Goal: Task Accomplishment & Management: Use online tool/utility

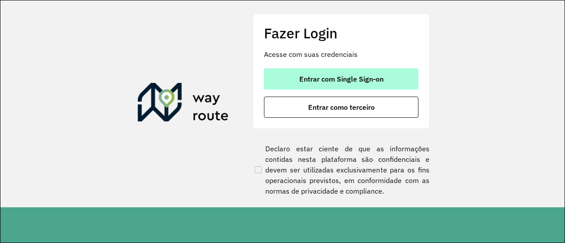
click at [342, 79] on span "Entrar com Single Sign-on" at bounding box center [341, 78] width 84 height 7
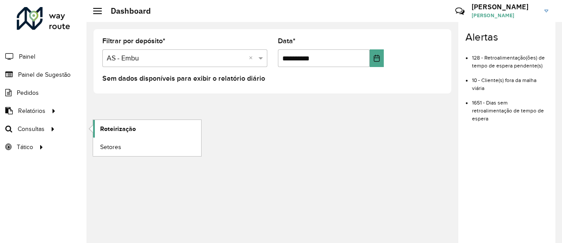
click at [138, 132] on link "Roteirização" at bounding box center [147, 129] width 108 height 18
click at [109, 148] on span "Setores" at bounding box center [111, 146] width 22 height 9
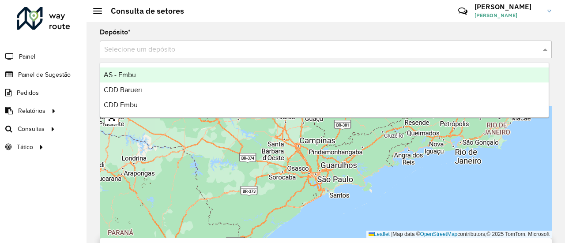
click at [145, 45] on input "text" at bounding box center [316, 50] width 425 height 11
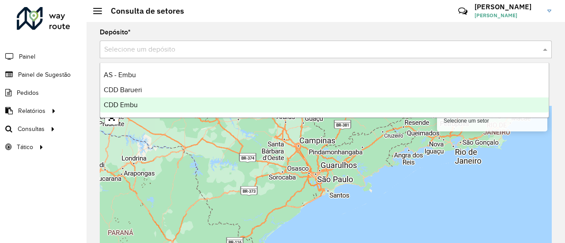
click at [131, 112] on div "CDD Embu" at bounding box center [324, 104] width 448 height 15
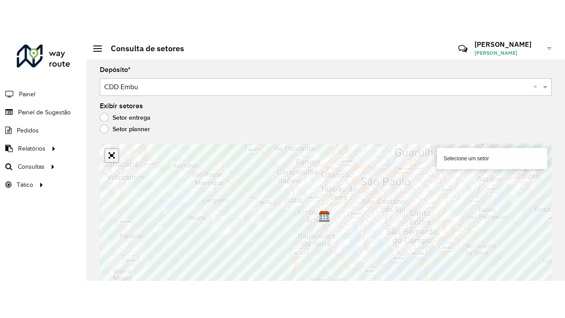
scroll to position [8, 0]
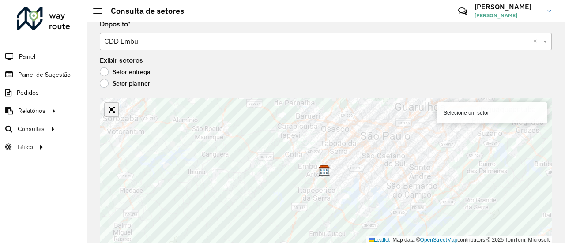
click at [109, 120] on div "Selecione um setor Leaflet | Map data © OpenStreetMap contributors,© 2025 TomTo…" at bounding box center [326, 171] width 452 height 146
click at [112, 111] on link "Abrir mapa em tela cheia" at bounding box center [111, 109] width 13 height 13
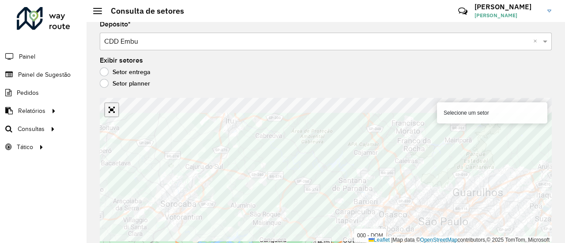
scroll to position [0, 0]
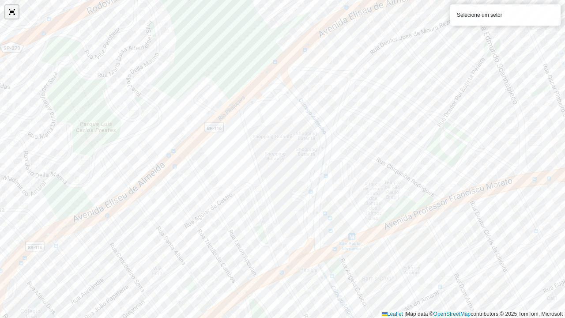
click at [10, 14] on link "Abrir mapa em tela cheia" at bounding box center [11, 11] width 13 height 13
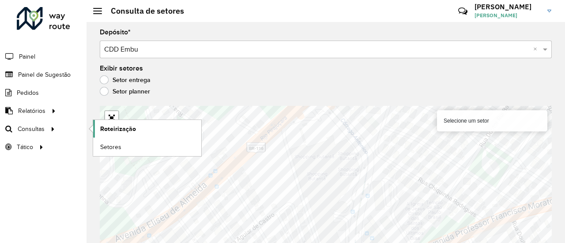
click at [121, 127] on span "Roteirização" at bounding box center [118, 128] width 36 height 9
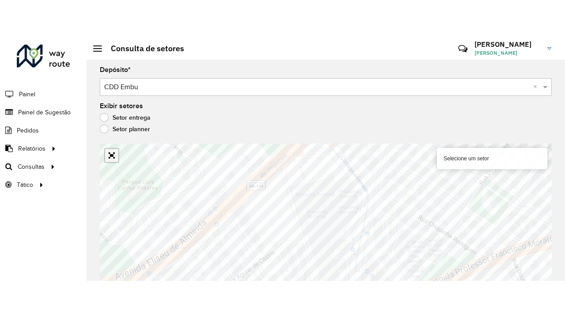
scroll to position [8, 0]
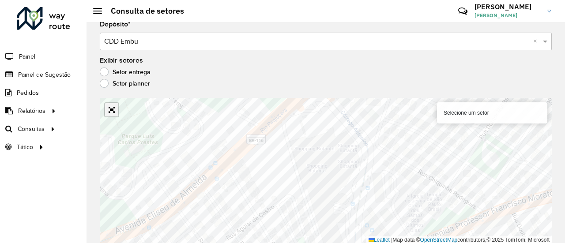
click at [114, 123] on div "Selecione um setor Leaflet | Map data © OpenStreetMap contributors,© 2025 TomTo…" at bounding box center [326, 171] width 452 height 146
click at [112, 112] on link "Abrir mapa em tela cheia" at bounding box center [111, 109] width 13 height 13
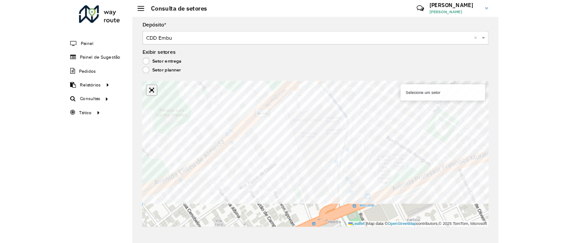
scroll to position [0, 0]
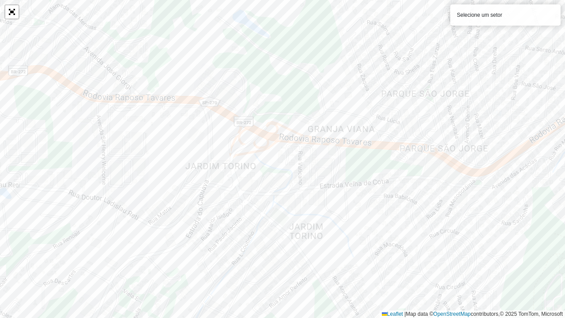
click at [472, 17] on div "Selecione um setor" at bounding box center [505, 14] width 110 height 21
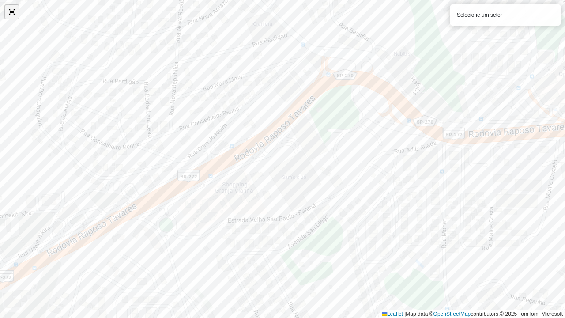
click at [15, 14] on link "Abrir mapa em tela cheia" at bounding box center [11, 11] width 13 height 13
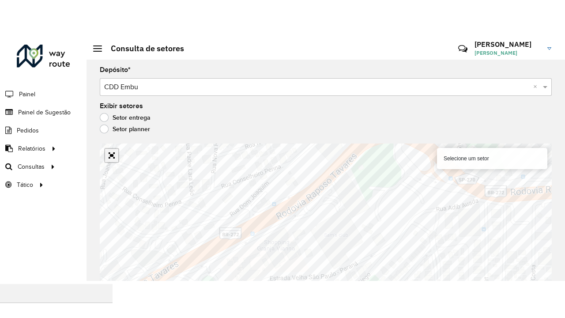
scroll to position [8, 0]
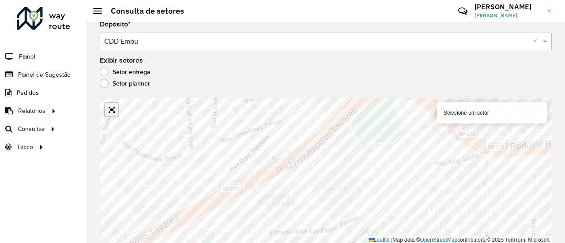
click at [110, 122] on div "933 - Vila Santo Antonia Selecione um setor Leaflet | Map data © OpenStreetMap …" at bounding box center [326, 171] width 452 height 146
click at [114, 114] on link "Abrir mapa em tela cheia" at bounding box center [111, 109] width 13 height 13
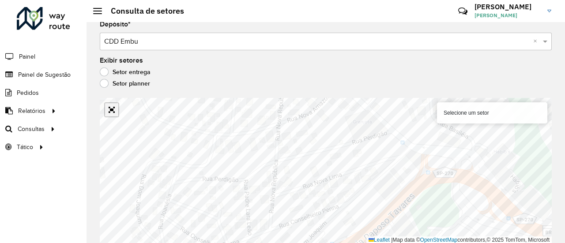
scroll to position [0, 0]
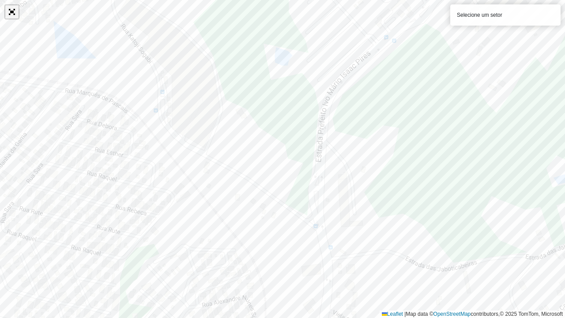
click at [7, 18] on link "Abrir mapa em tela cheia" at bounding box center [11, 11] width 13 height 13
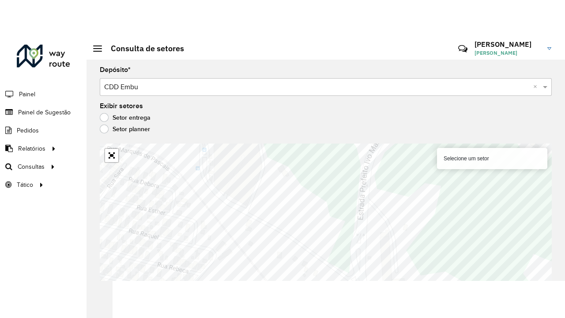
scroll to position [8, 0]
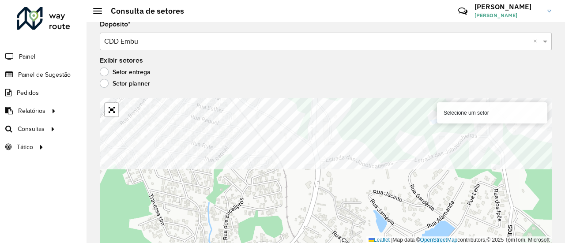
click at [313, 79] on formly-group "Depósito * Selecione um depósito × CDD Embu × Exibir setores Setor entrega Seto…" at bounding box center [326, 132] width 452 height 223
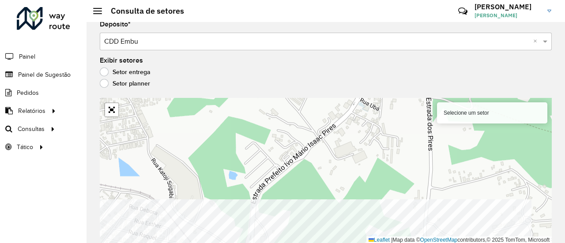
click at [236, 243] on html "Aguarde... Pop-up bloqueado! Seu navegador bloqueou automáticamente a abertura …" at bounding box center [282, 121] width 565 height 243
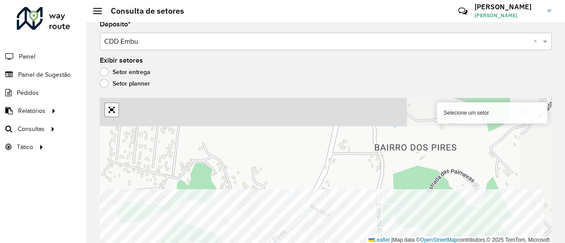
click at [257, 243] on html "Aguarde... Pop-up bloqueado! Seu navegador bloqueou automáticamente a abertura …" at bounding box center [282, 121] width 565 height 243
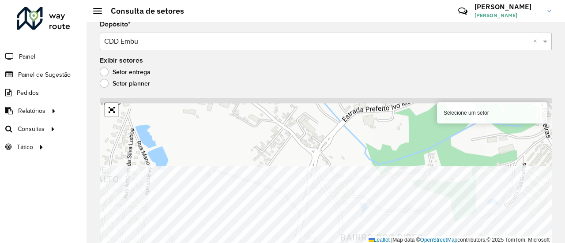
click at [265, 243] on html "Aguarde... Pop-up bloqueado! Seu navegador bloqueou automáticamente a abertura …" at bounding box center [282, 121] width 565 height 243
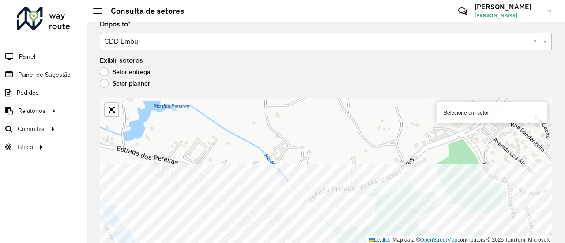
click at [261, 243] on html "Aguarde... Pop-up bloqueado! Seu navegador bloqueou automáticamente a abertura …" at bounding box center [282, 121] width 565 height 243
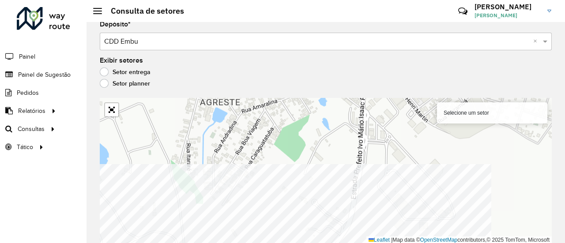
click at [207, 243] on html "Aguarde... Pop-up bloqueado! Seu navegador bloqueou automáticamente a abertura …" at bounding box center [282, 121] width 565 height 243
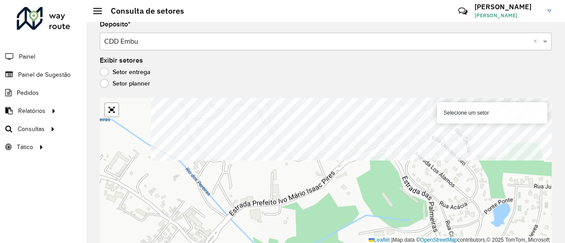
click at [358, 89] on formly-group "Depósito * Selecione um depósito × CDD Embu × Exibir setores Setor entrega Seto…" at bounding box center [326, 132] width 452 height 223
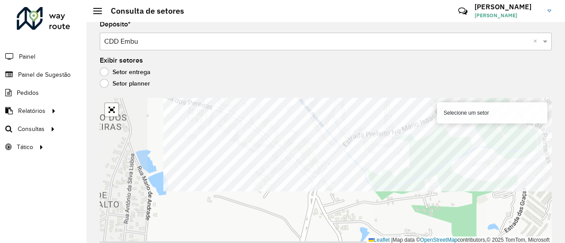
click at [377, 80] on formly-group "Depósito * Selecione um depósito × CDD Embu × Exibir setores Setor entrega Seto…" at bounding box center [326, 132] width 452 height 223
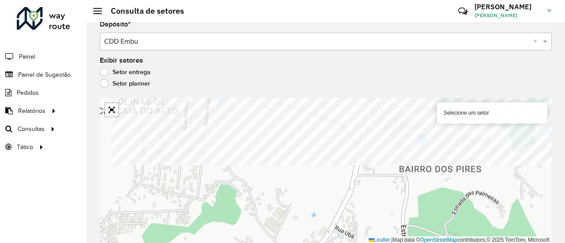
click at [353, 72] on formly-group "Depósito * Selecione um depósito × CDD Embu × Exibir setores Setor entrega Seto…" at bounding box center [326, 132] width 452 height 223
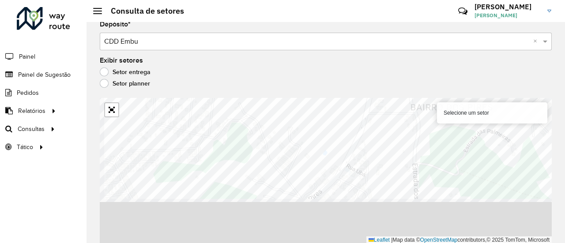
click at [318, 82] on formly-group "Depósito * Selecione um depósito × CDD Embu × Exibir setores Setor entrega Seto…" at bounding box center [326, 132] width 452 height 223
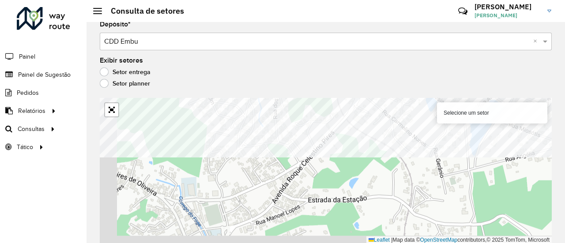
click at [300, 97] on div "Depósito * Selecione um depósito × CDD Embu × Exibir setores Setor entrega Seto…" at bounding box center [325, 124] width 478 height 221
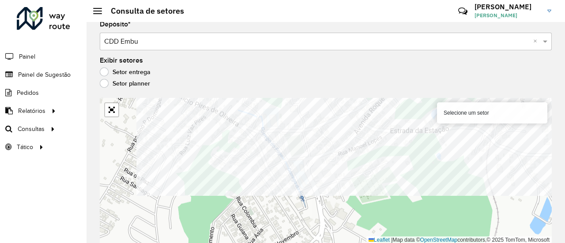
click at [332, 95] on div "Depósito * Selecione um depósito × CDD Embu × Exibir setores Setor entrega Seto…" at bounding box center [325, 124] width 478 height 221
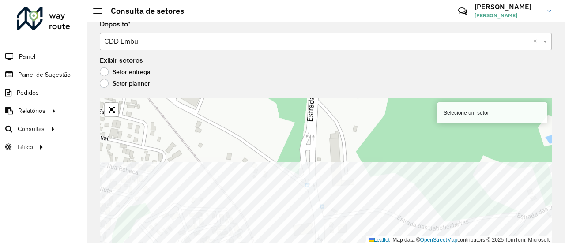
click at [279, 243] on html "Aguarde... Pop-up bloqueado! Seu navegador bloqueou automáticamente a abertura …" at bounding box center [282, 121] width 565 height 243
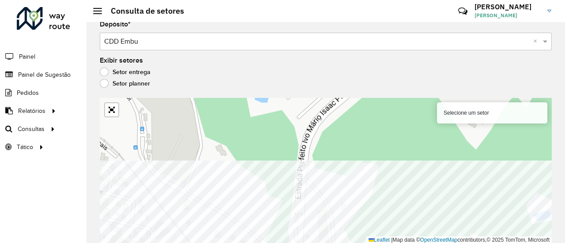
click at [259, 243] on html "Aguarde... Pop-up bloqueado! Seu navegador bloqueou automáticamente a abertura …" at bounding box center [282, 121] width 565 height 243
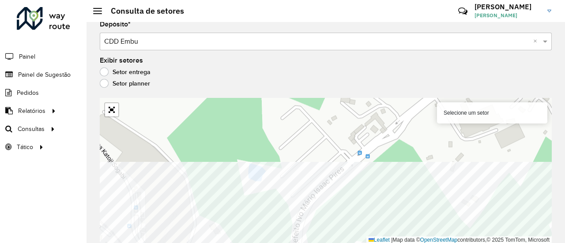
click at [256, 243] on html "Aguarde... Pop-up bloqueado! Seu navegador bloqueou automáticamente a abertura …" at bounding box center [282, 121] width 565 height 243
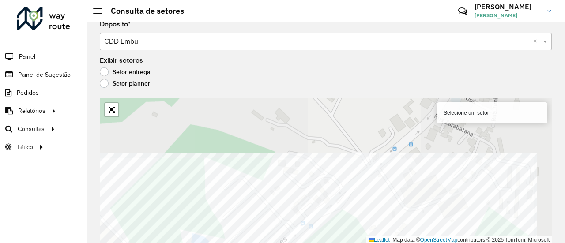
click at [216, 243] on html "Aguarde... Pop-up bloqueado! Seu navegador bloqueou automáticamente a abertura …" at bounding box center [282, 121] width 565 height 243
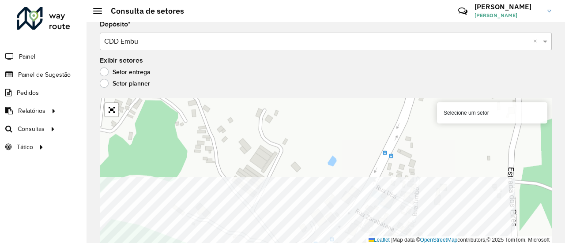
click at [219, 243] on html "Aguarde... Pop-up bloqueado! Seu navegador bloqueou automáticamente a abertura …" at bounding box center [282, 121] width 565 height 243
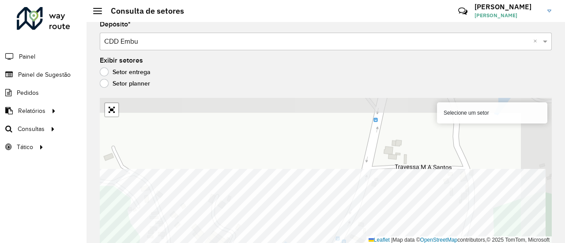
click at [233, 243] on html "Aguarde... Pop-up bloqueado! Seu navegador bloqueou automáticamente a abertura …" at bounding box center [282, 121] width 565 height 243
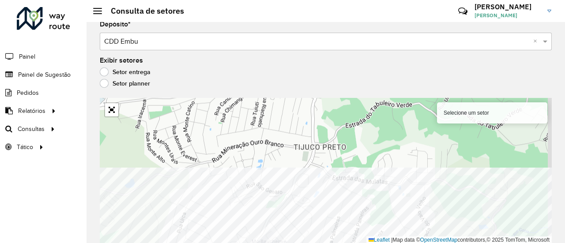
click at [281, 243] on html "Aguarde... Pop-up bloqueado! Seu navegador bloqueou automáticamente a abertura …" at bounding box center [282, 121] width 565 height 243
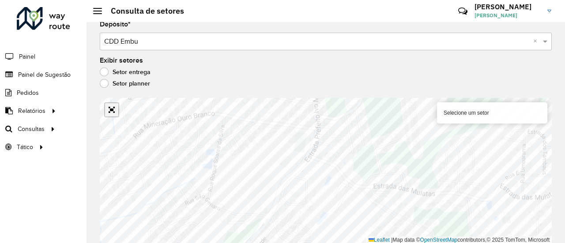
click at [110, 115] on link "Abrir mapa em tela cheia" at bounding box center [111, 109] width 13 height 13
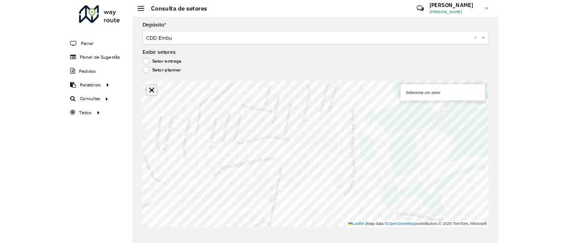
scroll to position [0, 0]
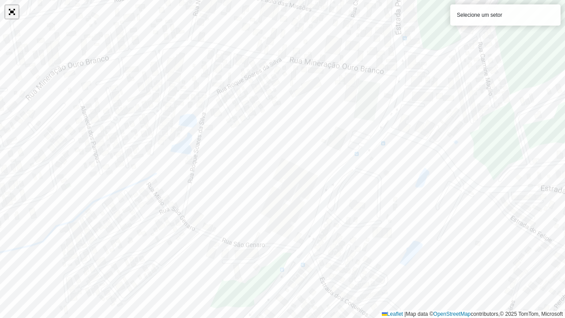
click at [17, 15] on link "Abrir mapa em tela cheia" at bounding box center [11, 11] width 13 height 13
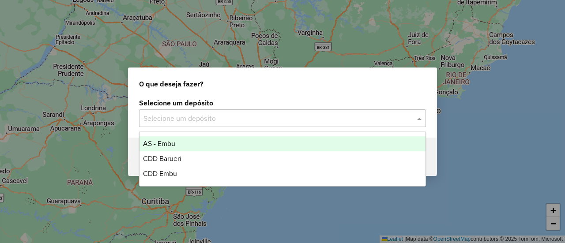
click at [217, 119] on input "text" at bounding box center [273, 118] width 260 height 11
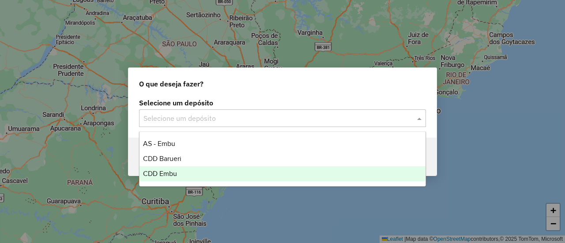
click at [206, 170] on div "CDD Embu" at bounding box center [281, 173] width 285 height 15
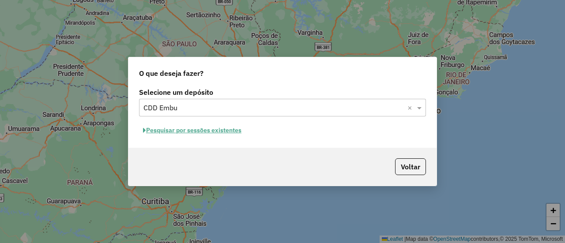
click at [224, 131] on button "Pesquisar por sessões existentes" at bounding box center [192, 130] width 106 height 14
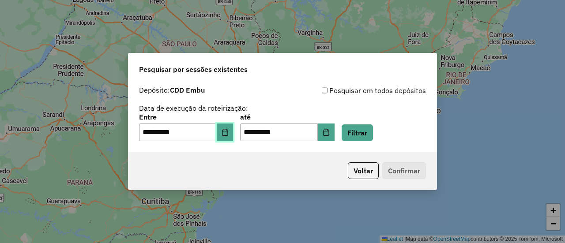
click at [233, 131] on button "Choose Date" at bounding box center [225, 132] width 17 height 18
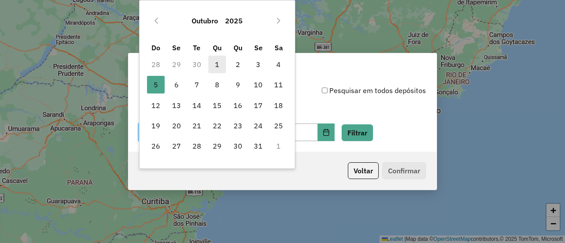
click at [220, 66] on span "1" at bounding box center [217, 65] width 18 height 18
type input "**********"
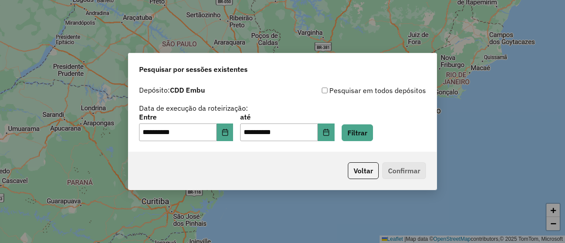
click at [378, 114] on div "**********" at bounding box center [282, 127] width 287 height 27
click at [334, 137] on button "Choose Date" at bounding box center [326, 132] width 17 height 18
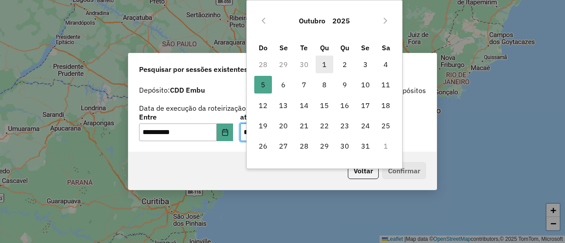
click at [325, 60] on span "1" at bounding box center [324, 65] width 18 height 18
type input "**********"
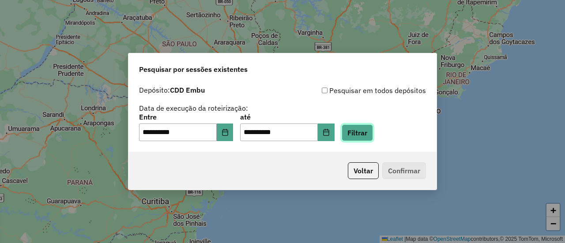
click at [367, 130] on button "Filtrar" at bounding box center [356, 132] width 31 height 17
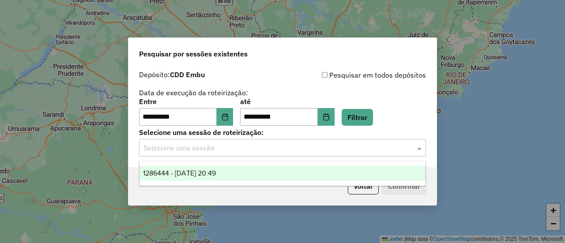
click at [274, 146] on input "text" at bounding box center [273, 148] width 260 height 11
click at [266, 169] on div "1286444 - 01/10/2025 20:49" at bounding box center [281, 173] width 285 height 15
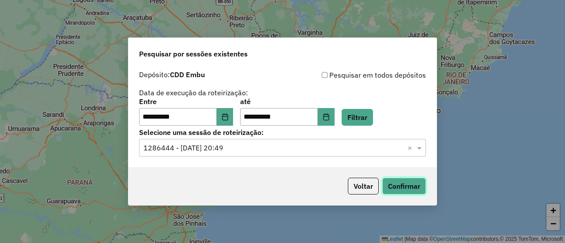
click at [398, 183] on button "Confirmar" at bounding box center [404, 186] width 44 height 17
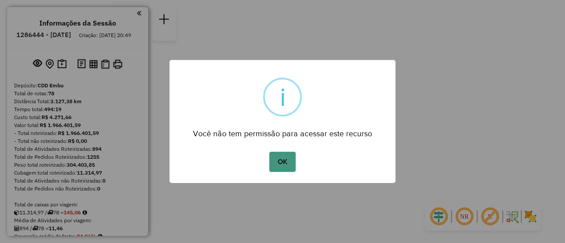
click at [287, 163] on button "OK" at bounding box center [282, 162] width 26 height 20
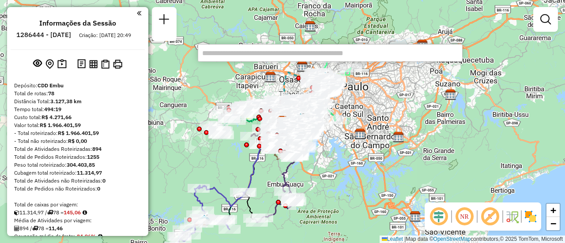
paste input "*****"
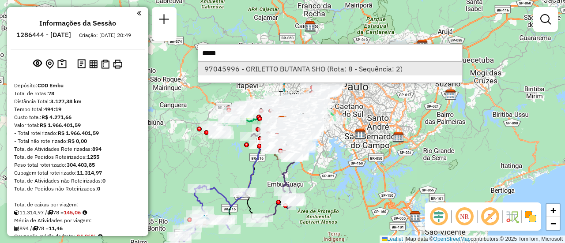
type input "*****"
click at [307, 67] on li "97045996 - GRILETTO BUTANTA SHO (Rota: 8 - Sequência: 2)" at bounding box center [330, 68] width 264 height 13
select select "**********"
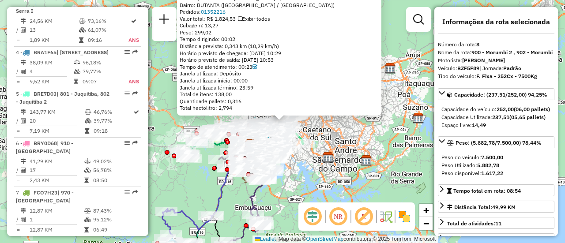
scroll to position [698, 0]
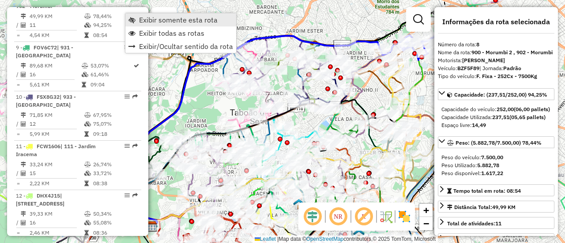
click at [147, 23] on span "Exibir somente esta rota" at bounding box center [178, 19] width 79 height 7
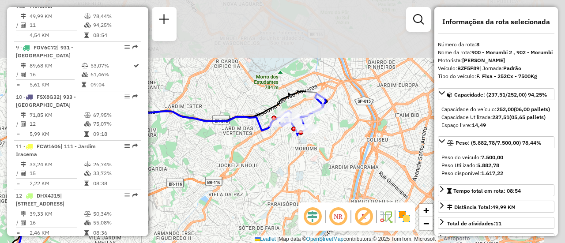
drag, startPoint x: 406, startPoint y: 82, endPoint x: 270, endPoint y: 172, distance: 162.1
click at [270, 172] on div "Janela de atendimento Grade de atendimento Capacidade Transportadoras Veículos …" at bounding box center [282, 121] width 565 height 243
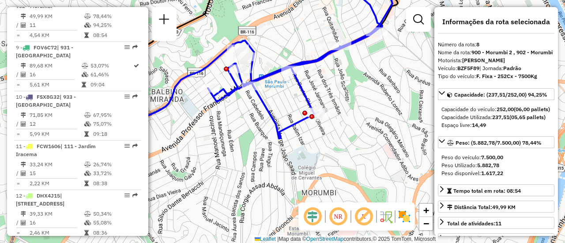
drag, startPoint x: 271, startPoint y: 99, endPoint x: 361, endPoint y: 102, distance: 90.0
click at [361, 102] on div "Janela de atendimento Grade de atendimento Capacidade Transportadoras Veículos …" at bounding box center [282, 121] width 565 height 243
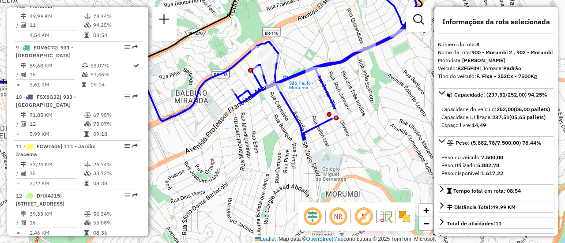
drag, startPoint x: 344, startPoint y: 82, endPoint x: 370, endPoint y: 83, distance: 26.0
click at [370, 83] on div "Janela de atendimento Grade de atendimento Capacidade Transportadoras Veículos …" at bounding box center [282, 121] width 565 height 243
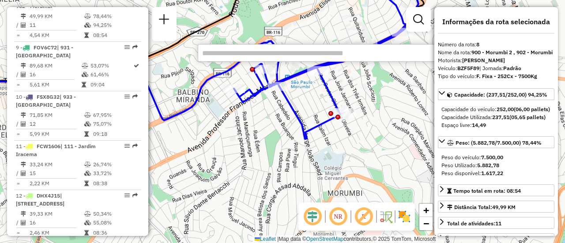
paste input "*****"
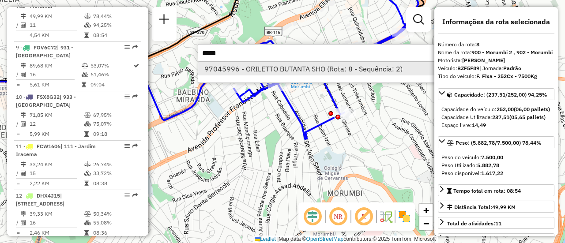
type input "*****"
click at [282, 66] on li "97045996 - GRILETTO BUTANTA SHO (Rota: 8 - Sequência: 2)" at bounding box center [330, 68] width 264 height 13
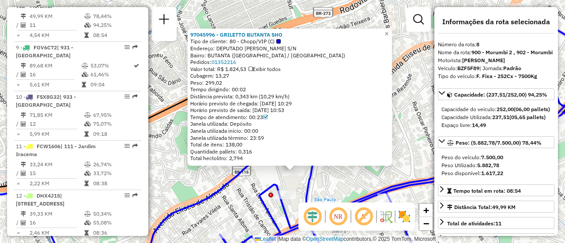
drag, startPoint x: 292, startPoint y: 133, endPoint x: 328, endPoint y: 186, distance: 63.5
click at [328, 186] on div "97045996 - GRILETTO BUTANTA SHO Tipo de cliente: 80 - Chopp/VIP (C) Endereço: D…" at bounding box center [282, 121] width 565 height 243
click at [388, 30] on span "×" at bounding box center [386, 33] width 4 height 7
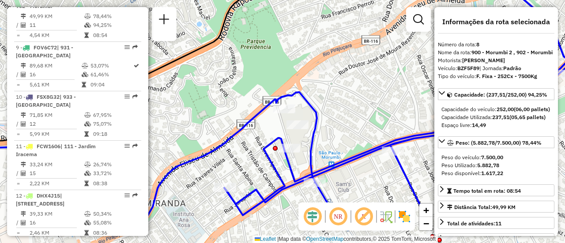
drag, startPoint x: 359, startPoint y: 165, endPoint x: 363, endPoint y: 119, distance: 47.0
click at [363, 119] on div "Janela de atendimento Grade de atendimento Capacidade Transportadoras Veículos …" at bounding box center [282, 121] width 565 height 243
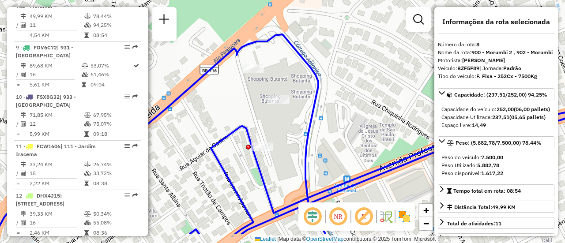
drag, startPoint x: 327, startPoint y: 134, endPoint x: 346, endPoint y: 100, distance: 38.7
click at [346, 100] on div "Janela de atendimento Grade de atendimento Capacidade Transportadoras Veículos …" at bounding box center [282, 121] width 565 height 243
click at [406, 217] on img at bounding box center [404, 217] width 14 height 14
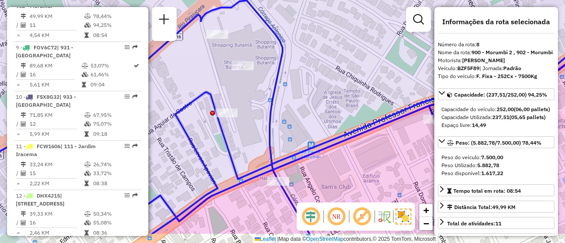
drag, startPoint x: 303, startPoint y: 150, endPoint x: 316, endPoint y: 115, distance: 36.7
click at [316, 115] on div "Janela de atendimento Grade de atendimento Capacidade Transportadoras Veículos …" at bounding box center [282, 121] width 565 height 243
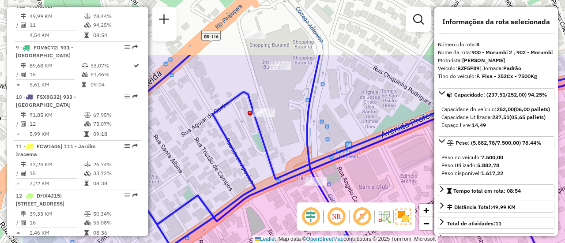
drag, startPoint x: 321, startPoint y: 104, endPoint x: 400, endPoint y: 183, distance: 112.3
click at [400, 183] on div "Janela de atendimento Grade de atendimento Capacidade Transportadoras Veículos …" at bounding box center [282, 121] width 565 height 243
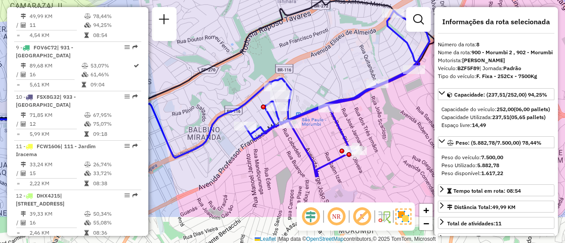
drag, startPoint x: 292, startPoint y: 210, endPoint x: 253, endPoint y: 159, distance: 63.5
click at [253, 159] on div "Janela de atendimento Grade de atendimento Capacidade Transportadoras Veículos …" at bounding box center [282, 121] width 565 height 243
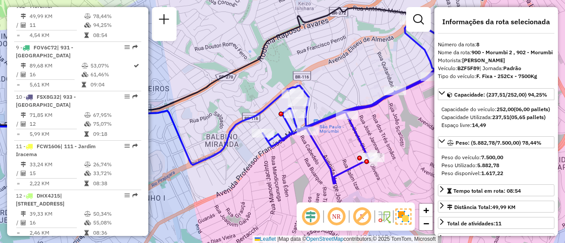
drag, startPoint x: 308, startPoint y: 88, endPoint x: 326, endPoint y: 95, distance: 19.0
click at [326, 95] on div "Janela de atendimento Grade de atendimento Capacidade Transportadoras Veículos …" at bounding box center [282, 121] width 565 height 243
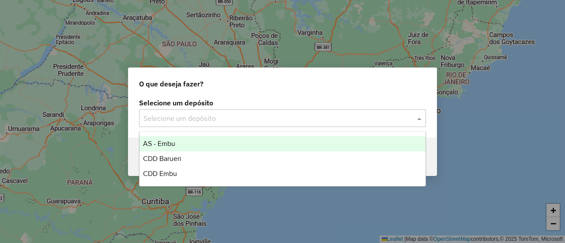
click at [223, 121] on input "text" at bounding box center [273, 118] width 260 height 11
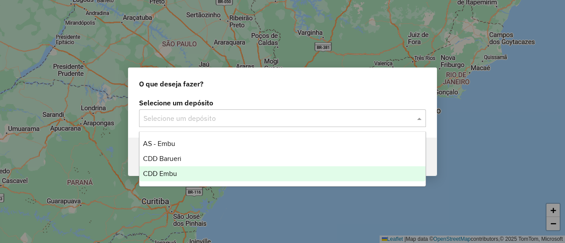
click at [200, 176] on div "CDD Embu" at bounding box center [281, 173] width 285 height 15
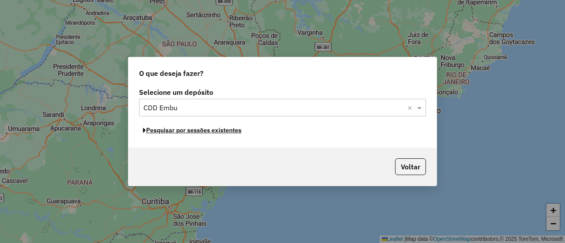
click at [214, 133] on button "Pesquisar por sessões existentes" at bounding box center [192, 130] width 106 height 14
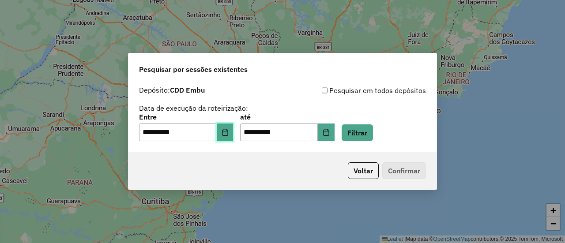
click at [228, 129] on icon "Choose Date" at bounding box center [224, 132] width 7 height 7
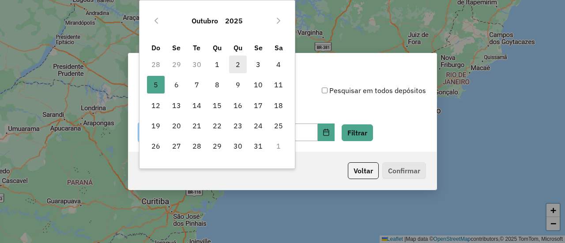
click at [244, 63] on span "2" at bounding box center [238, 65] width 18 height 18
type input "**********"
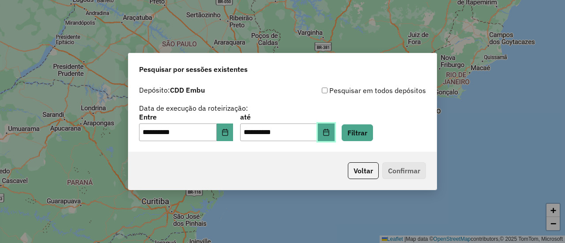
click at [329, 134] on icon "Choose Date" at bounding box center [325, 132] width 7 height 7
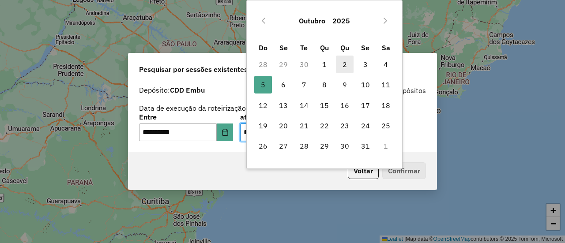
click at [343, 61] on span "2" at bounding box center [345, 65] width 18 height 18
type input "**********"
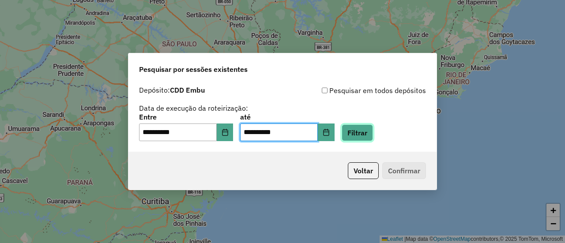
click at [367, 131] on button "Filtrar" at bounding box center [356, 132] width 31 height 17
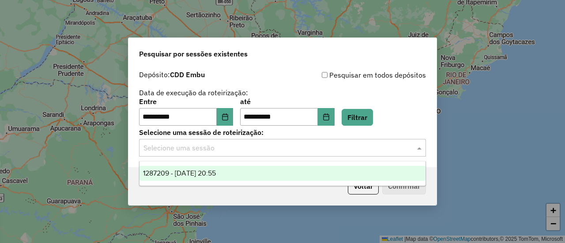
click at [262, 150] on input "text" at bounding box center [273, 148] width 260 height 11
click at [255, 171] on div "1287209 - 02/10/2025 20:55" at bounding box center [281, 173] width 285 height 15
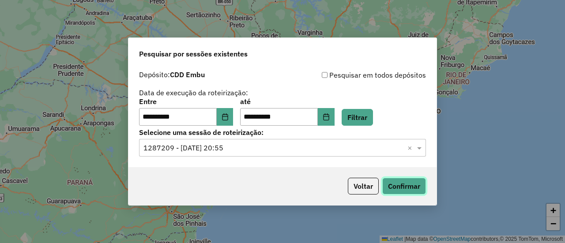
click at [404, 185] on button "Confirmar" at bounding box center [404, 186] width 44 height 17
click at [228, 120] on icon "Choose Date" at bounding box center [225, 116] width 6 height 7
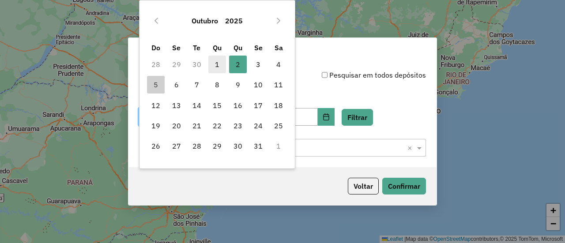
click at [217, 64] on span "1" at bounding box center [217, 65] width 18 height 18
type input "**********"
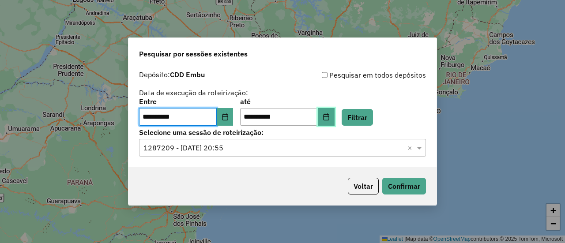
click at [329, 116] on icon "Choose Date" at bounding box center [325, 116] width 7 height 7
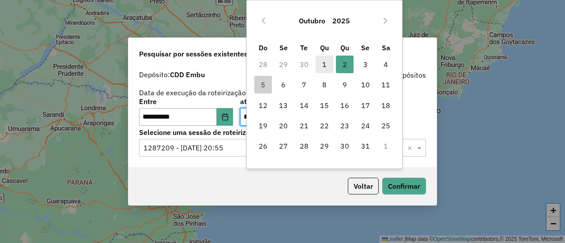
click at [324, 65] on span "1" at bounding box center [324, 65] width 18 height 18
type input "**********"
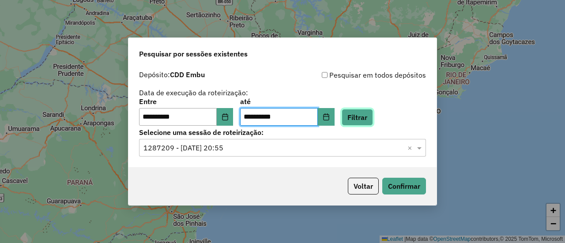
click at [368, 115] on button "Filtrar" at bounding box center [356, 117] width 31 height 17
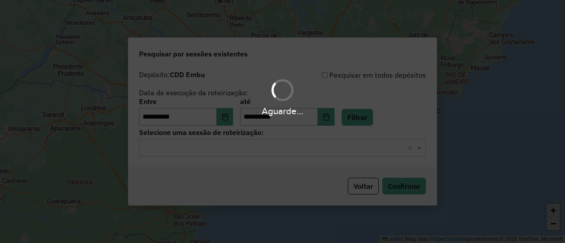
click at [294, 148] on input "text" at bounding box center [273, 148] width 260 height 11
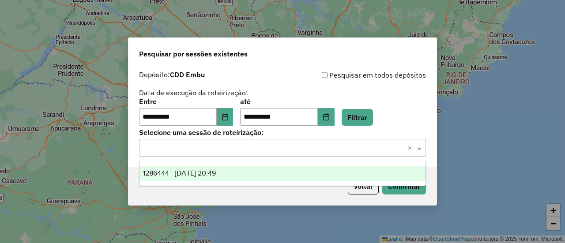
click at [285, 168] on div "1286444 - 01/10/2025 20:49" at bounding box center [281, 173] width 285 height 15
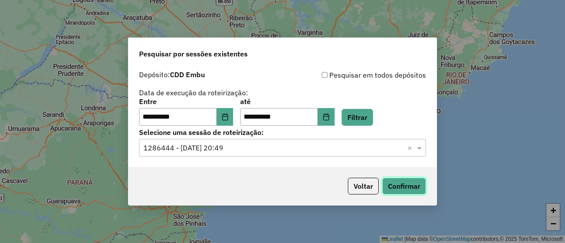
click at [396, 183] on button "Confirmar" at bounding box center [404, 186] width 44 height 17
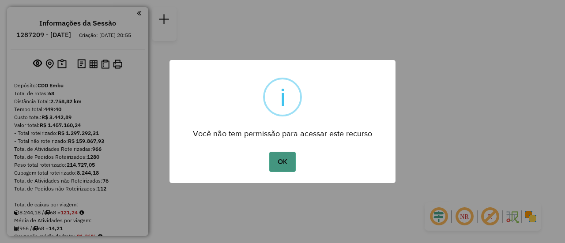
click at [284, 162] on button "OK" at bounding box center [282, 162] width 26 height 20
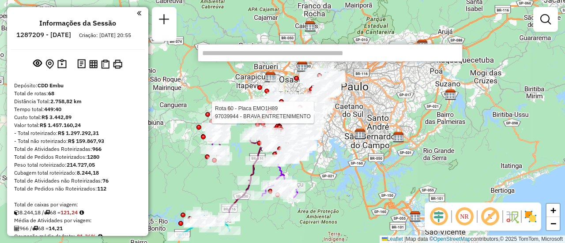
paste input "*****"
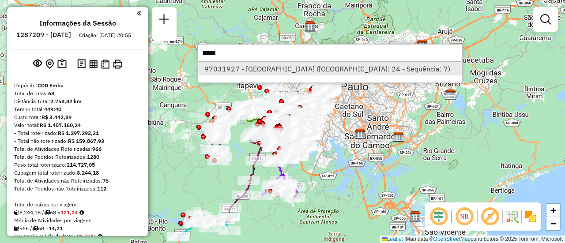
type input "*****"
click at [263, 68] on li "97031927 - FAZENDA GRANJA VIANA (Rota: 24 - Sequência: 7)" at bounding box center [330, 68] width 264 height 13
select select "**********"
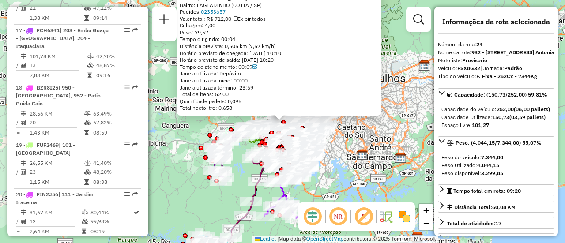
scroll to position [1502, 0]
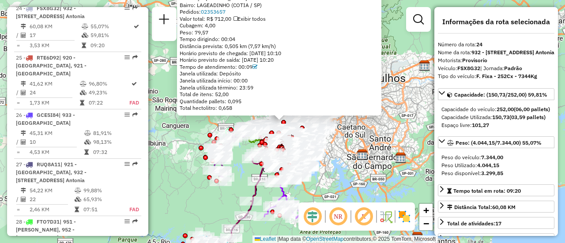
click at [340, 222] on em at bounding box center [337, 216] width 21 height 21
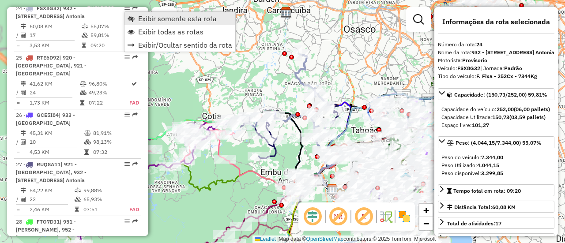
click at [164, 17] on span "Exibir somente esta rota" at bounding box center [177, 18] width 79 height 7
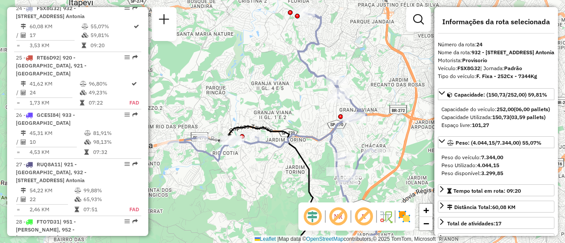
drag, startPoint x: 307, startPoint y: 89, endPoint x: 294, endPoint y: 103, distance: 19.3
click at [294, 103] on div "Janela de atendimento Grade de atendimento Capacidade Transportadoras Veículos …" at bounding box center [282, 121] width 565 height 243
click at [405, 222] on img at bounding box center [404, 217] width 14 height 14
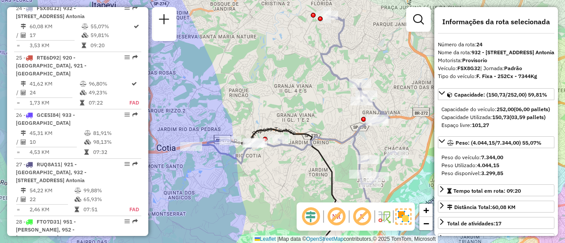
drag, startPoint x: 287, startPoint y: 112, endPoint x: 310, endPoint y: 115, distance: 23.1
click at [310, 115] on div "Janela de atendimento Grade de atendimento Capacidade Transportadoras Veículos …" at bounding box center [282, 121] width 565 height 243
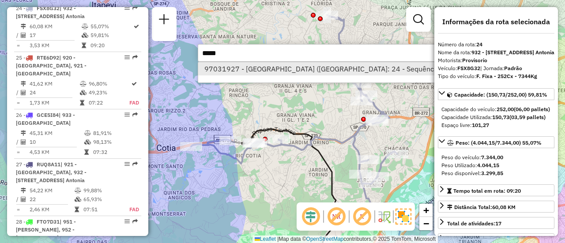
type input "*****"
click at [267, 67] on li "97031927 - FAZENDA GRANJA VIANA (Rota: 24 - Sequência: 7)" at bounding box center [330, 68] width 264 height 13
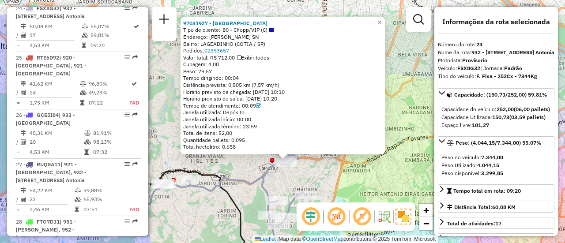
drag, startPoint x: 404, startPoint y: 81, endPoint x: 408, endPoint y: 127, distance: 47.0
click at [408, 127] on div "97031927 - FAZENDA GRANJA VIANA Tipo de cliente: 80 - Chopp/VIP (C) Endereço: R…" at bounding box center [282, 121] width 565 height 243
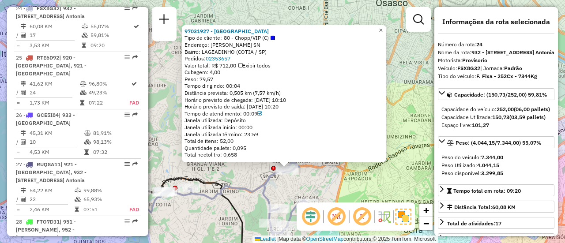
click at [382, 26] on span "×" at bounding box center [380, 29] width 4 height 7
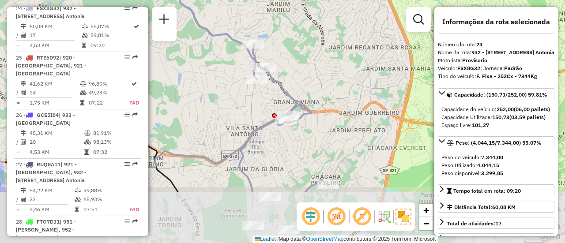
drag, startPoint x: 279, startPoint y: 167, endPoint x: 303, endPoint y: 90, distance: 80.5
click at [303, 90] on div "Janela de atendimento Grade de atendimento Capacidade Transportadoras Veículos …" at bounding box center [282, 121] width 565 height 243
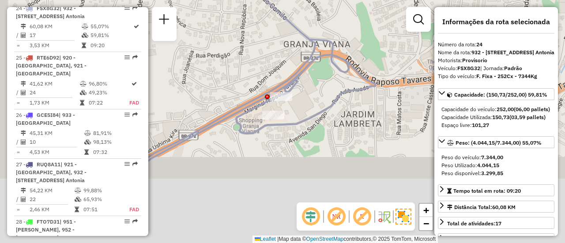
drag, startPoint x: 268, startPoint y: 168, endPoint x: 304, endPoint y: 79, distance: 96.6
click at [304, 79] on div "Janela de atendimento Grade de atendimento Capacidade Transportadoras Veículos …" at bounding box center [282, 121] width 565 height 243
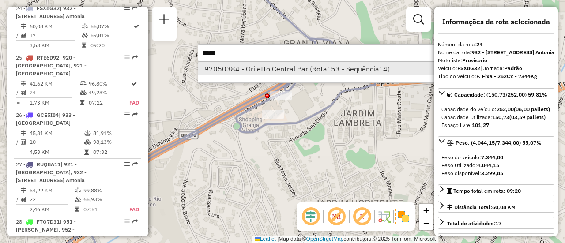
type input "*****"
click at [232, 67] on li "97050384 - Griletto Central Par (Rota: 53 - Sequência: 4)" at bounding box center [330, 68] width 264 height 13
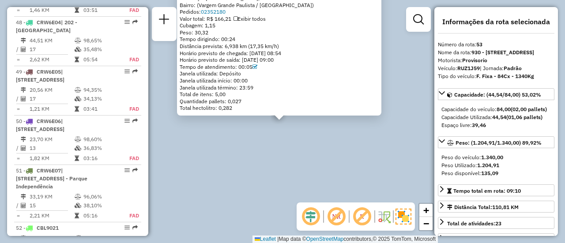
scroll to position [2907, 0]
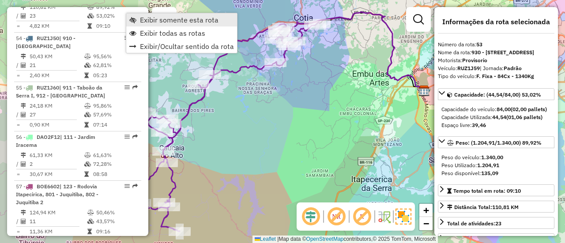
click at [158, 21] on span "Exibir somente esta rota" at bounding box center [179, 19] width 79 height 7
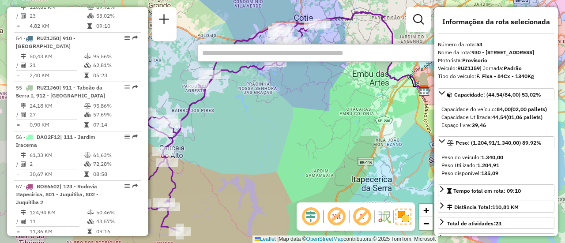
paste input "*****"
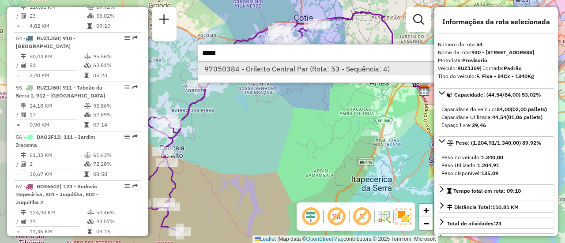
type input "*****"
click at [268, 70] on li "97050384 - Griletto Central Par (Rota: 53 - Sequência: 4)" at bounding box center [330, 68] width 264 height 13
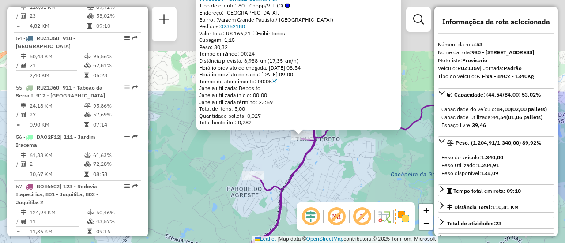
drag, startPoint x: 296, startPoint y: 79, endPoint x: 328, endPoint y: 195, distance: 119.4
click at [328, 195] on div "97050384 - Griletto Central Par Tipo de cliente: 80 - Chopp/VIP (C) Endereço: R…" at bounding box center [282, 121] width 565 height 243
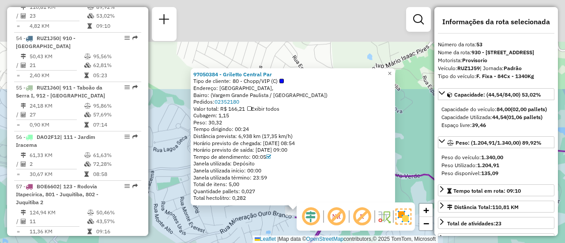
drag, startPoint x: 351, startPoint y: 120, endPoint x: 390, endPoint y: 183, distance: 74.3
click at [376, 229] on hb-router-mapa "Informações da Sessão 1287209 - 02/10/2025 Criação: 01/10/2025 20:55 Depósito: …" at bounding box center [282, 121] width 565 height 243
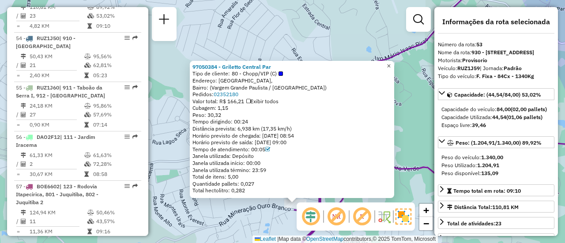
click at [390, 62] on span "×" at bounding box center [388, 65] width 4 height 7
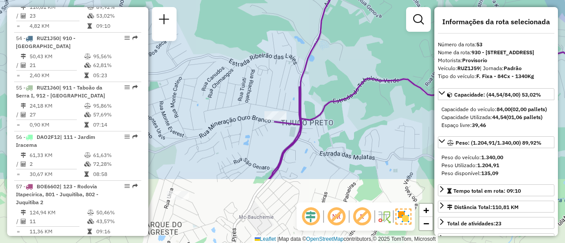
drag, startPoint x: 296, startPoint y: 168, endPoint x: 275, endPoint y: 78, distance: 91.9
click at [275, 78] on div "Janela de atendimento Grade de atendimento Capacidade Transportadoras Veículos …" at bounding box center [282, 121] width 565 height 243
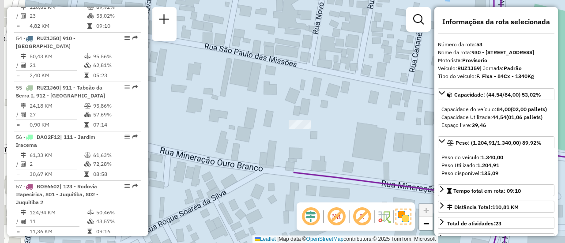
drag, startPoint x: 254, startPoint y: 127, endPoint x: 337, endPoint y: 116, distance: 82.8
click at [337, 116] on div "Janela de atendimento Grade de atendimento Capacidade Transportadoras Veículos …" at bounding box center [282, 121] width 565 height 243
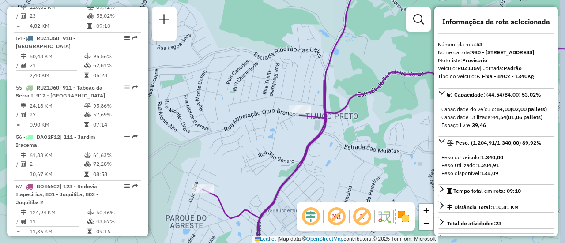
drag, startPoint x: 339, startPoint y: 84, endPoint x: 310, endPoint y: 86, distance: 29.2
click at [310, 86] on div "Janela de atendimento Grade de atendimento Capacidade Transportadoras Veículos …" at bounding box center [282, 121] width 565 height 243
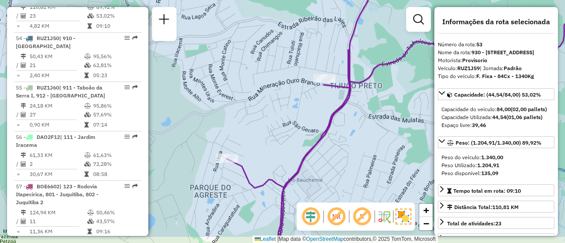
drag, startPoint x: 310, startPoint y: 86, endPoint x: 336, endPoint y: 54, distance: 41.7
click at [336, 54] on div "Janela de atendimento Grade de atendimento Capacidade Transportadoras Veículos …" at bounding box center [282, 121] width 565 height 243
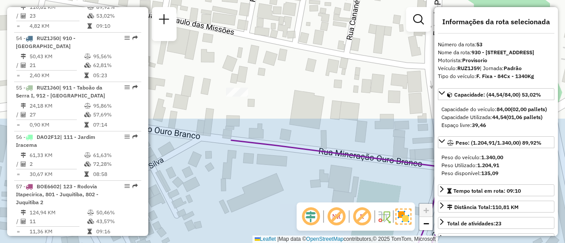
drag, startPoint x: 346, startPoint y: 59, endPoint x: 351, endPoint y: 201, distance: 142.6
click at [351, 201] on div "Janela de atendimento Grade de atendimento Capacidade Transportadoras Veículos …" at bounding box center [282, 121] width 565 height 243
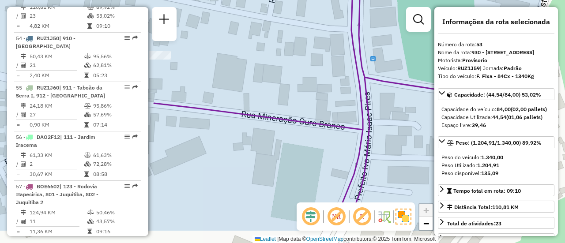
drag, startPoint x: 358, startPoint y: 116, endPoint x: 277, endPoint y: 79, distance: 89.2
click at [277, 79] on div "Janela de atendimento Grade de atendimento Capacidade Transportadoras Veículos …" at bounding box center [282, 121] width 565 height 243
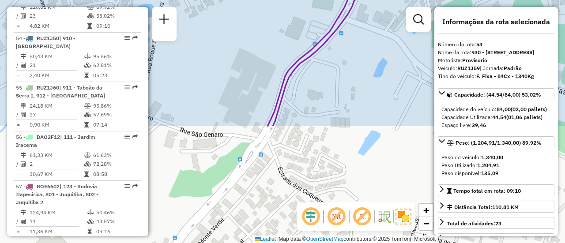
drag, startPoint x: 236, startPoint y: 141, endPoint x: 259, endPoint y: 23, distance: 120.0
click at [259, 23] on div "Janela de atendimento Grade de atendimento Capacidade Transportadoras Veículos …" at bounding box center [282, 121] width 565 height 243
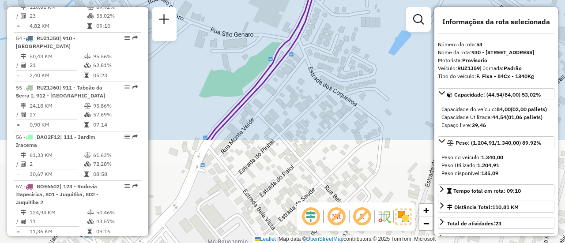
drag, startPoint x: 228, startPoint y: 105, endPoint x: 273, endPoint y: -24, distance: 136.8
click at [273, 0] on html "Aguarde... Pop-up bloqueado! Seu navegador bloqueou automáticamente a abertura …" at bounding box center [282, 121] width 565 height 243
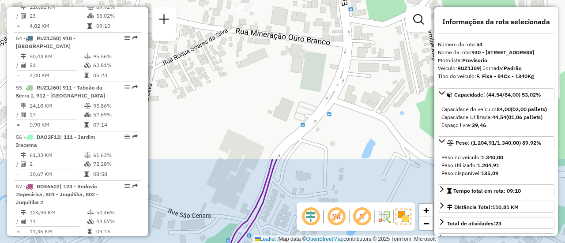
drag, startPoint x: 258, startPoint y: 24, endPoint x: 215, endPoint y: 208, distance: 188.4
click at [215, 208] on div "Janela de atendimento Grade de atendimento Capacidade Transportadoras Veículos …" at bounding box center [282, 121] width 565 height 243
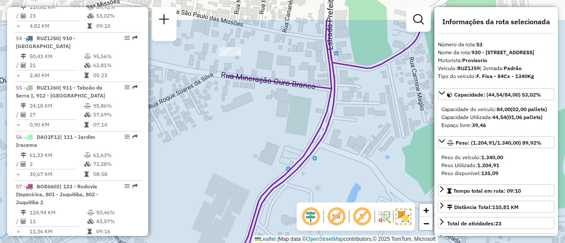
drag, startPoint x: 260, startPoint y: 109, endPoint x: 245, endPoint y: 153, distance: 46.4
click at [245, 153] on div "Janela de atendimento Grade de atendimento Capacidade Transportadoras Veículos …" at bounding box center [282, 121] width 565 height 243
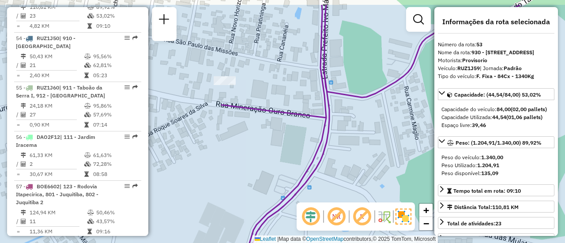
drag, startPoint x: 282, startPoint y: 114, endPoint x: 277, endPoint y: 144, distance: 30.0
click at [277, 144] on div "Janela de atendimento Grade de atendimento Capacidade Transportadoras Veículos …" at bounding box center [282, 121] width 565 height 243
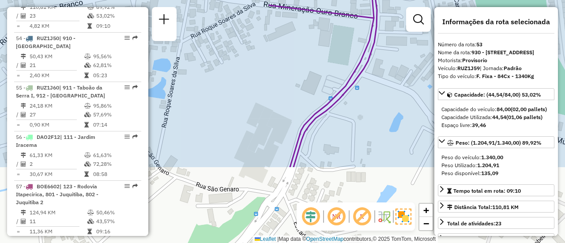
drag, startPoint x: 233, startPoint y: 151, endPoint x: 281, endPoint y: 50, distance: 111.3
click at [281, 50] on div "Janela de atendimento Grade de atendimento Capacidade Transportadoras Veículos …" at bounding box center [282, 121] width 565 height 243
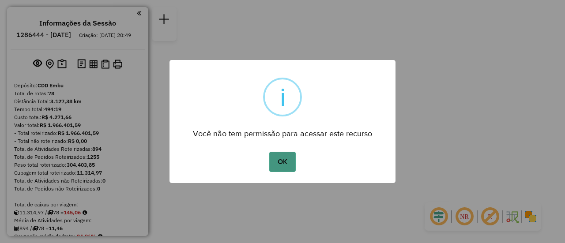
click at [292, 165] on button "OK" at bounding box center [282, 162] width 26 height 20
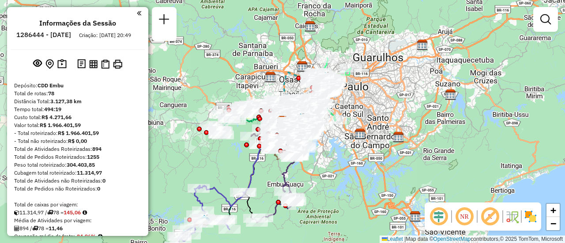
click at [466, 218] on em at bounding box center [463, 216] width 21 height 21
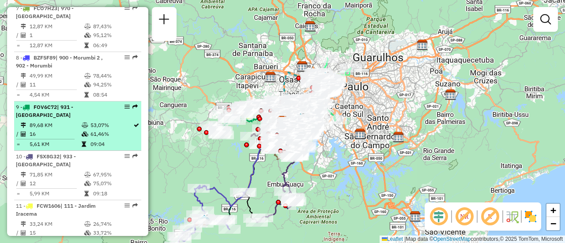
select select "**********"
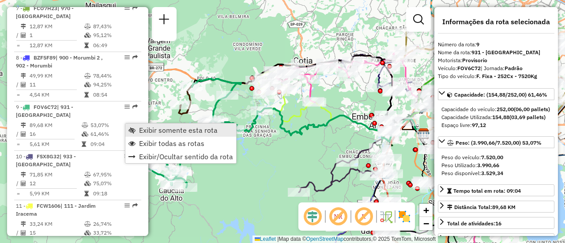
click at [161, 127] on span "Exibir somente esta rota" at bounding box center [178, 130] width 79 height 7
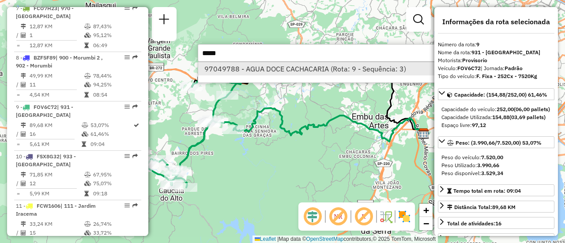
type input "*****"
click at [275, 64] on li "97049788 - AGUA DOCE CACHACARIA (Rota: 9 - Sequência: 3)" at bounding box center [330, 68] width 264 height 13
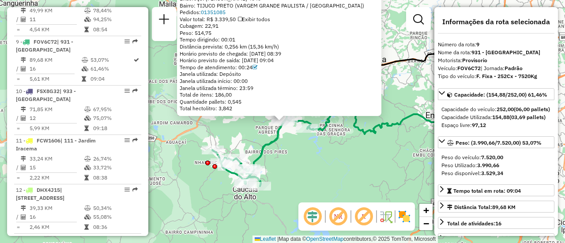
scroll to position [748, 0]
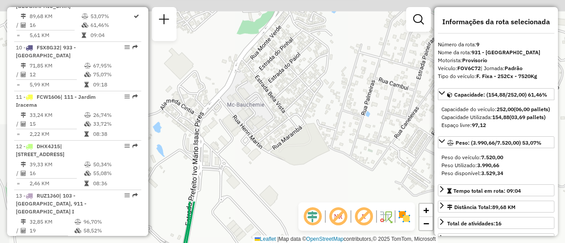
drag, startPoint x: 289, startPoint y: 31, endPoint x: 310, endPoint y: 257, distance: 226.8
click at [310, 243] on html "Aguarde... Pop-up bloqueado! Seu navegador bloqueou automáticamente a abertura …" at bounding box center [282, 121] width 565 height 243
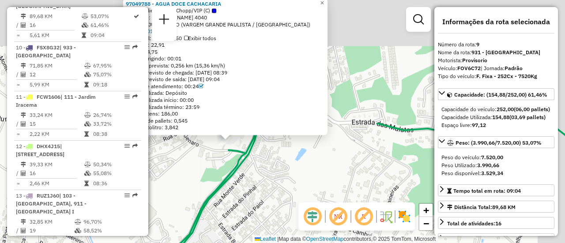
drag, startPoint x: 319, startPoint y: 116, endPoint x: 272, endPoint y: 264, distance: 155.1
click at [272, 243] on html "Aguarde... Pop-up bloqueado! Seu navegador bloqueou automáticamente a abertura …" at bounding box center [282, 121] width 565 height 243
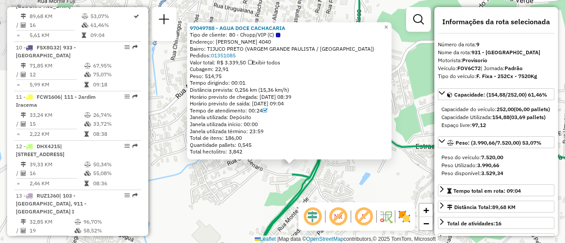
drag, startPoint x: 273, startPoint y: 176, endPoint x: 348, endPoint y: 205, distance: 80.4
click at [348, 205] on hb-router-mapa "Informações da Sessão 1286444 - [DATE] Criação: [DATE] 20:49 Depósito: CDD Embu…" at bounding box center [282, 121] width 565 height 243
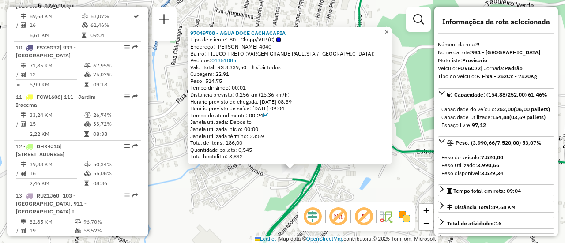
click at [388, 29] on span "×" at bounding box center [386, 31] width 4 height 7
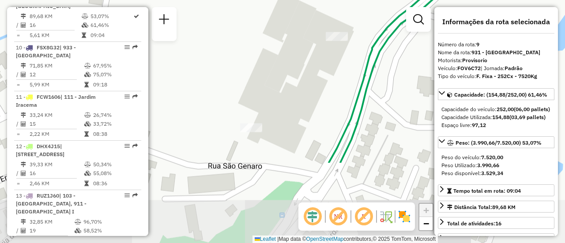
drag, startPoint x: 318, startPoint y: 167, endPoint x: 246, endPoint y: 63, distance: 126.9
click at [246, 63] on div "Janela de atendimento Grade de atendimento Capacidade Transportadoras Veículos …" at bounding box center [282, 121] width 565 height 243
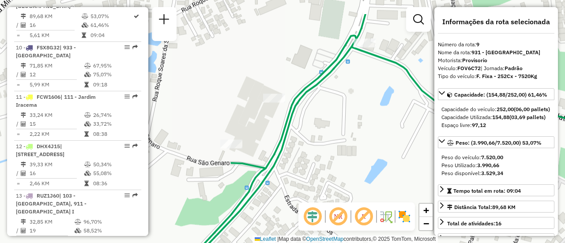
drag, startPoint x: 297, startPoint y: 92, endPoint x: 241, endPoint y: 131, distance: 67.5
click at [241, 131] on div "Janela de atendimento Grade de atendimento Capacidade Transportadoras Veículos …" at bounding box center [282, 121] width 565 height 243
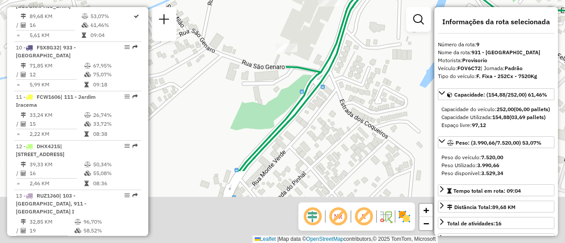
drag, startPoint x: 307, startPoint y: 149, endPoint x: 362, endPoint y: 53, distance: 110.8
click at [362, 53] on div "Janela de atendimento Grade de atendimento Capacidade Transportadoras Veículos …" at bounding box center [282, 121] width 565 height 243
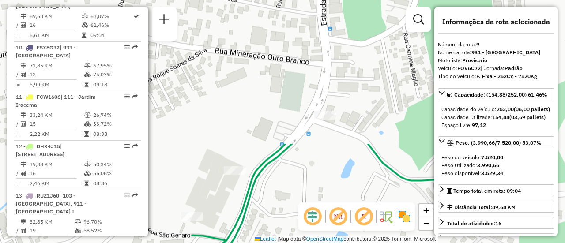
drag, startPoint x: 362, startPoint y: 53, endPoint x: 267, endPoint y: 222, distance: 193.7
click at [267, 222] on div "Janela de atendimento Grade de atendimento Capacidade Transportadoras Veículos …" at bounding box center [282, 121] width 565 height 243
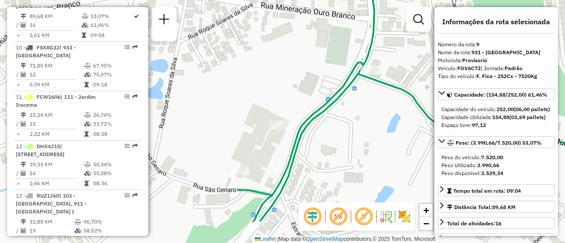
drag, startPoint x: 344, startPoint y: 96, endPoint x: 395, endPoint y: 41, distance: 74.6
click at [395, 41] on div "Janela de atendimento Grade de atendimento Capacidade Transportadoras Veículos …" at bounding box center [282, 121] width 565 height 243
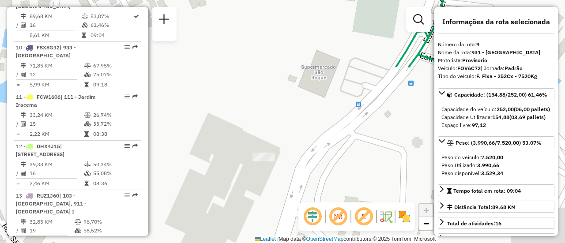
drag, startPoint x: 242, startPoint y: 229, endPoint x: 239, endPoint y: 29, distance: 200.3
click at [239, 29] on div "Janela de atendimento Grade de atendimento Capacidade Transportadoras Veículos …" at bounding box center [282, 121] width 565 height 243
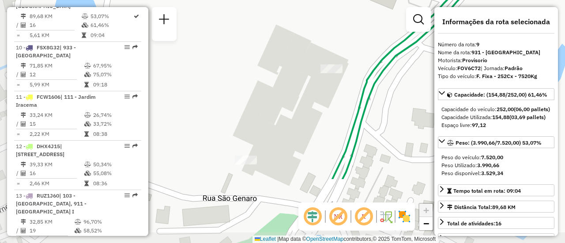
drag, startPoint x: 205, startPoint y: 111, endPoint x: 273, endPoint y: 22, distance: 111.6
click at [273, 22] on div "Janela de atendimento Grade de atendimento Capacidade Transportadoras Veículos …" at bounding box center [282, 121] width 565 height 243
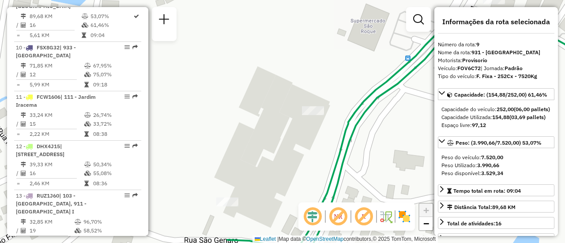
drag, startPoint x: 245, startPoint y: 90, endPoint x: 227, endPoint y: 131, distance: 45.0
click at [227, 131] on div "Janela de atendimento Grade de atendimento Capacidade Transportadoras Veículos …" at bounding box center [282, 121] width 565 height 243
